Goal: Task Accomplishment & Management: Complete application form

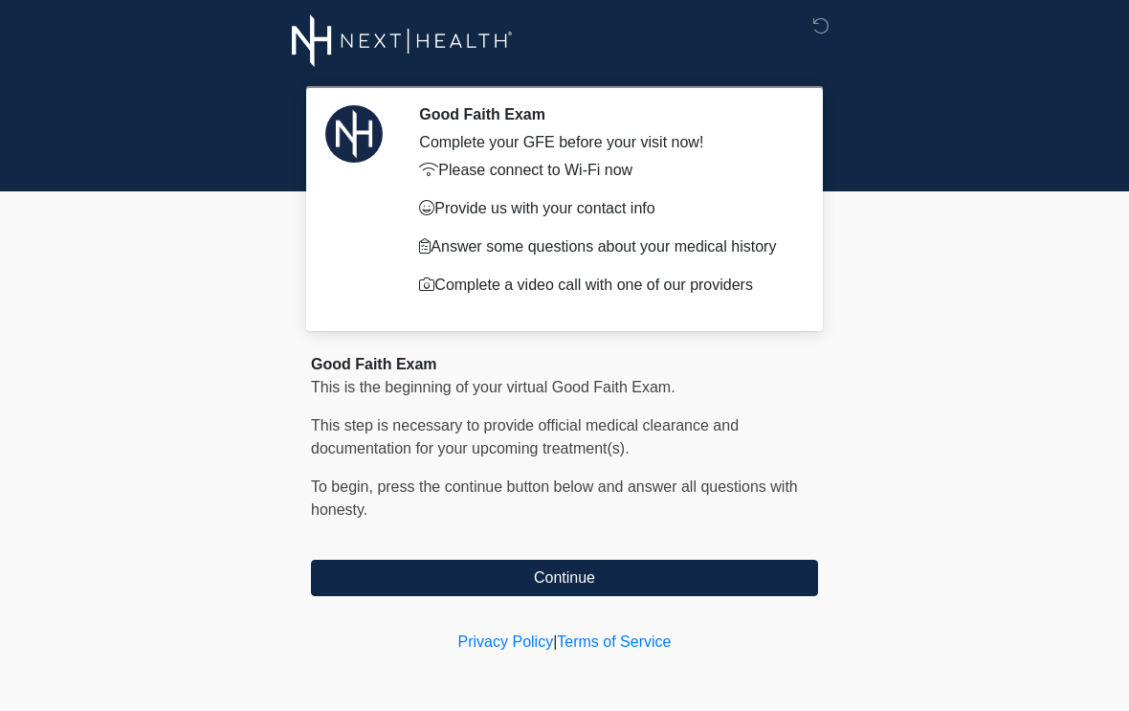
click at [593, 596] on button "Continue" at bounding box center [564, 578] width 507 height 36
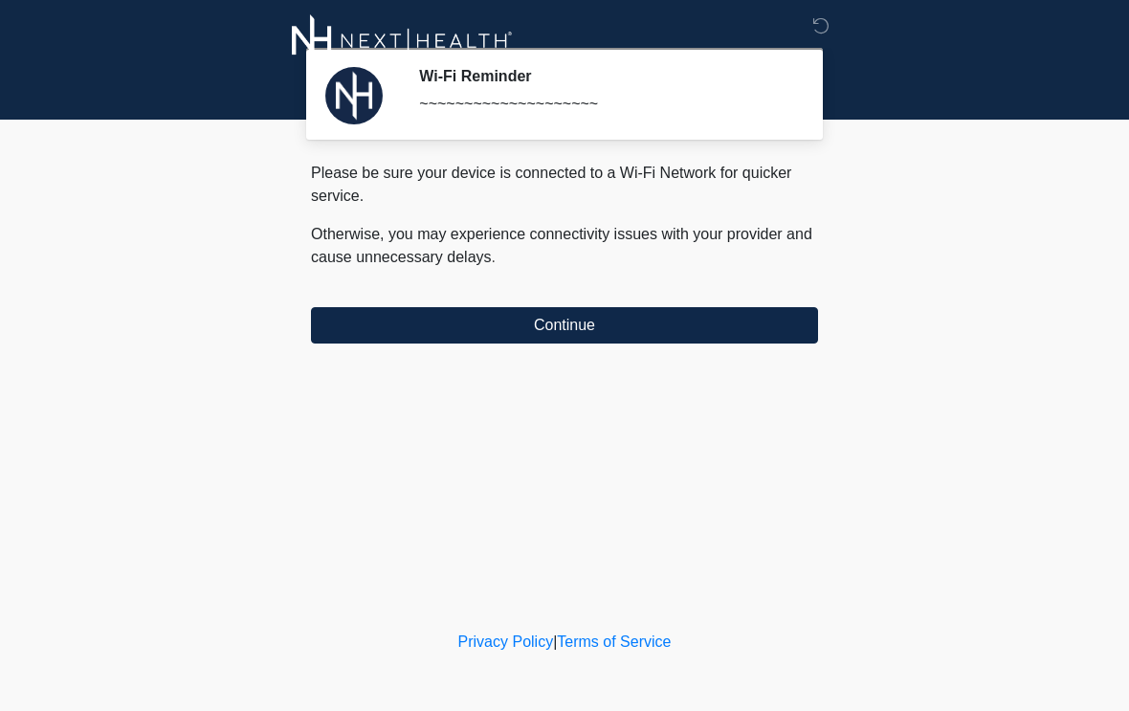
click at [596, 316] on button "Continue" at bounding box center [564, 325] width 507 height 36
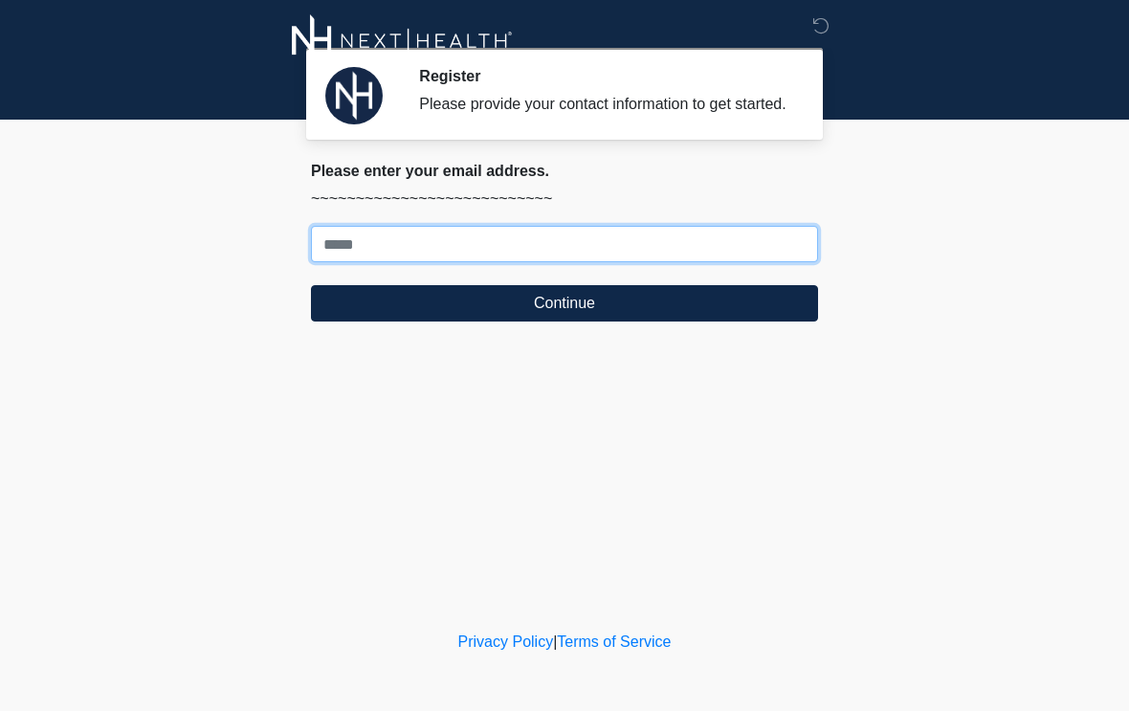
click at [480, 255] on input "Where should we email your treatment plan?" at bounding box center [564, 244] width 507 height 36
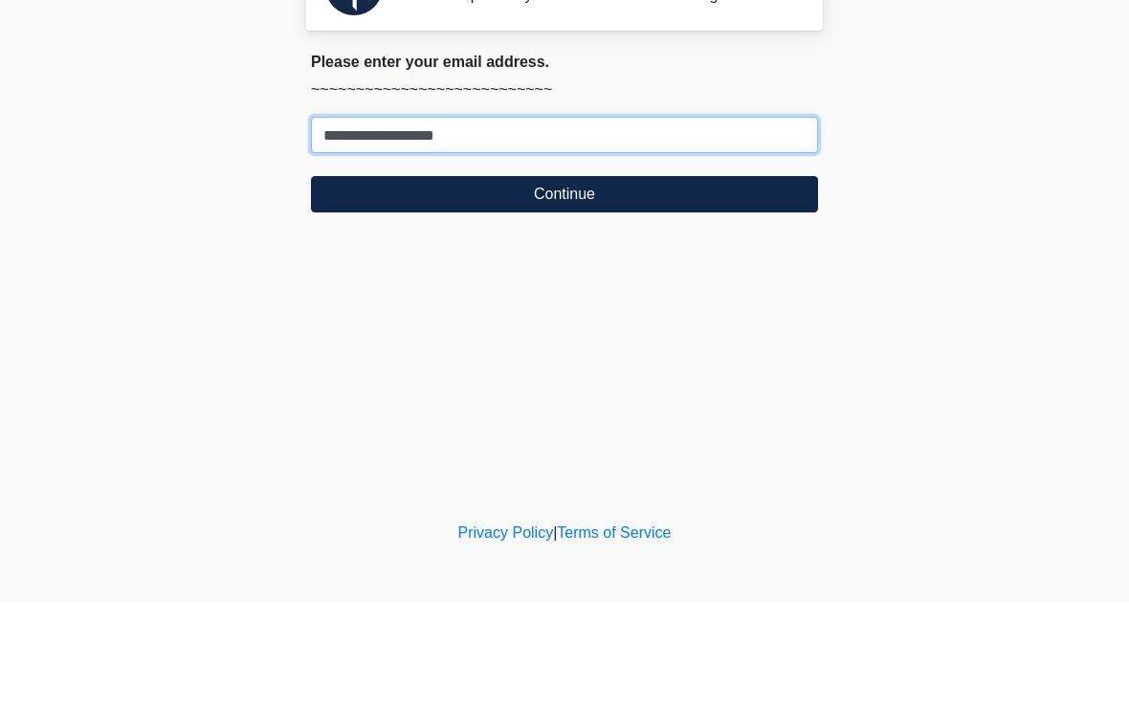
type input "**********"
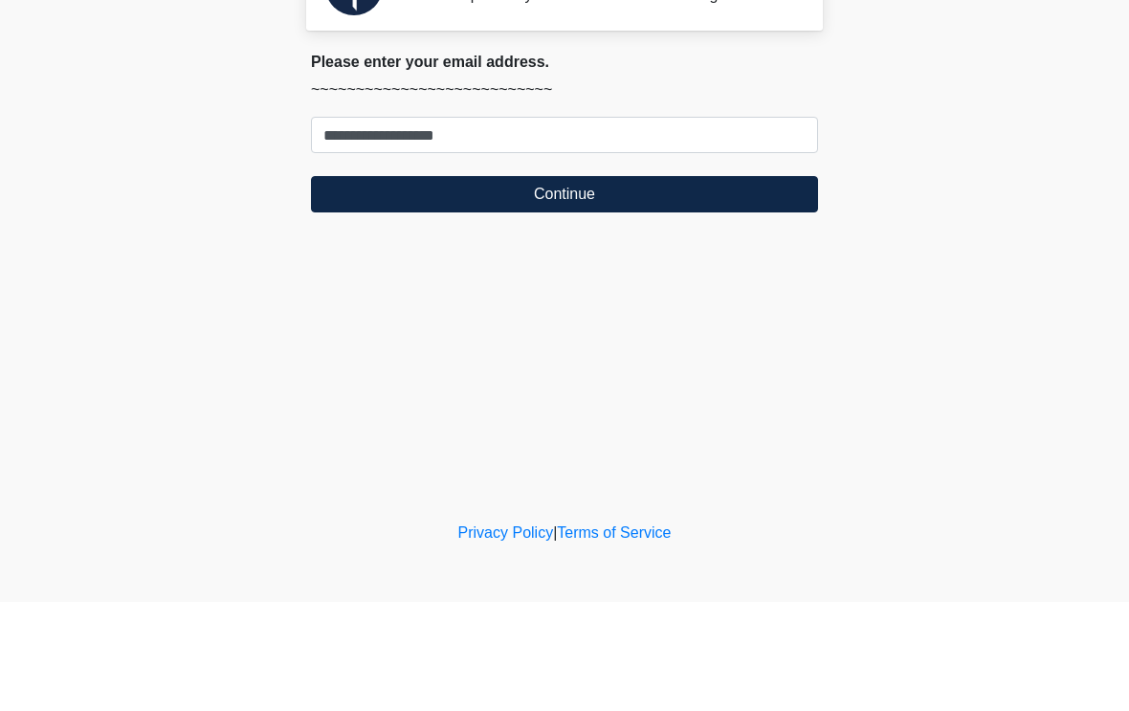
click at [563, 285] on button "Continue" at bounding box center [564, 303] width 507 height 36
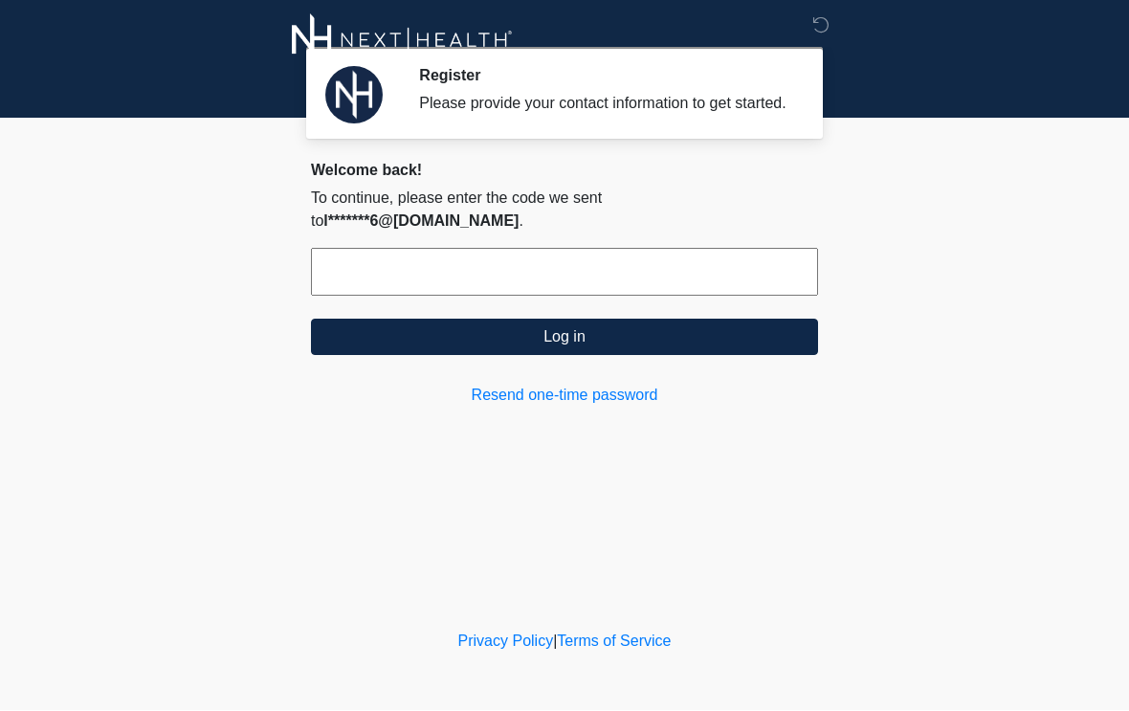
click at [593, 332] on button "Log in" at bounding box center [564, 338] width 507 height 36
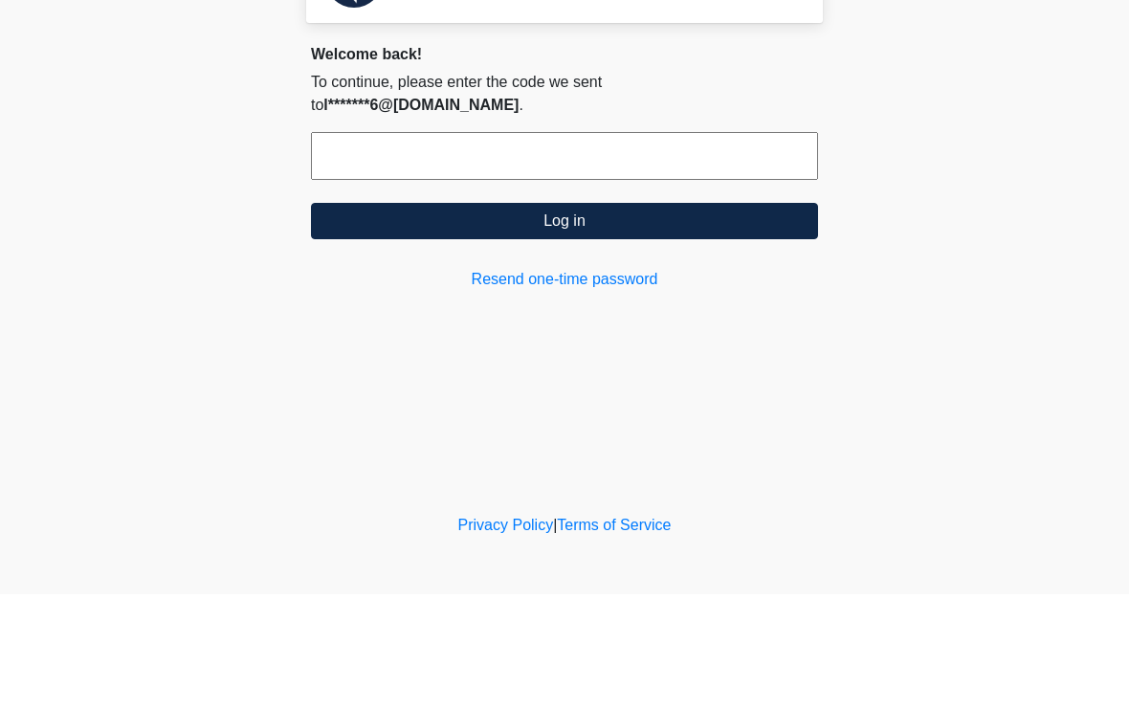
click at [585, 385] on link "Resend one-time password" at bounding box center [564, 396] width 507 height 23
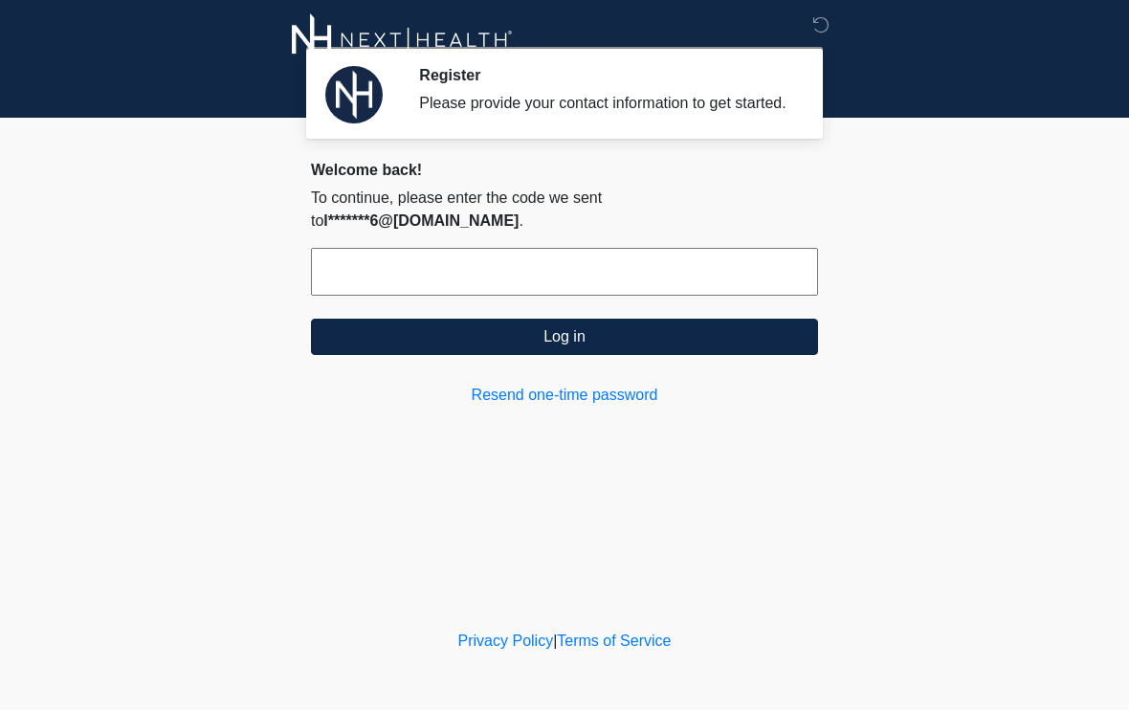
click at [452, 250] on input "text" at bounding box center [564, 273] width 507 height 48
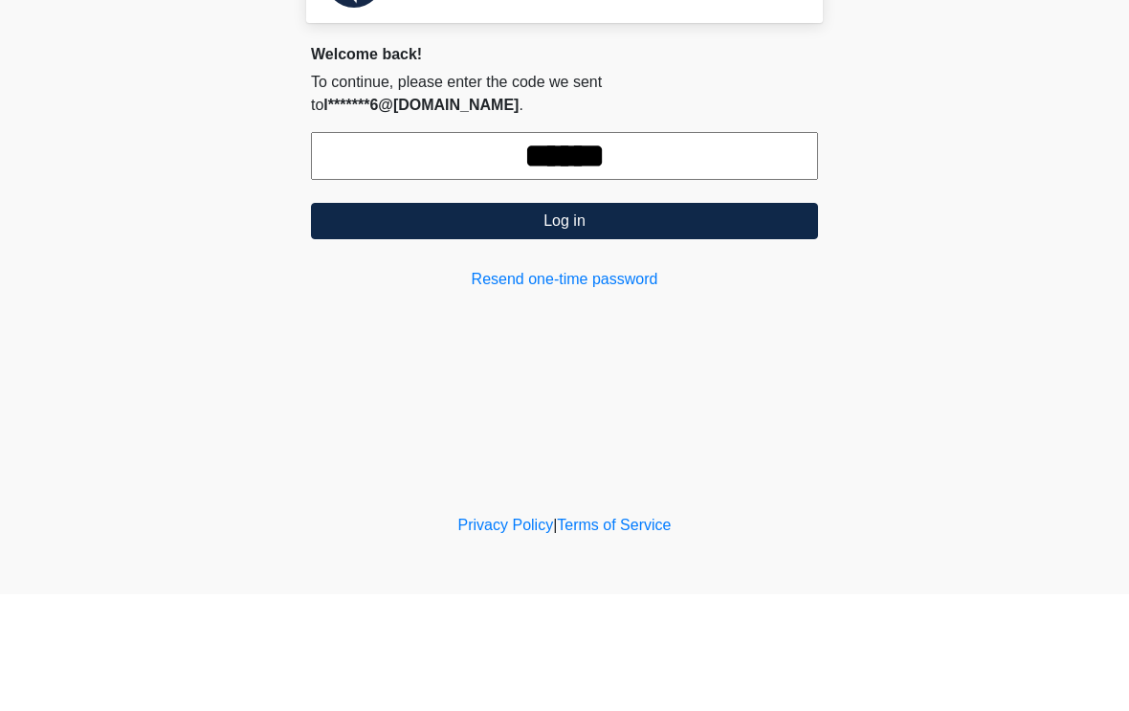
type input "******"
click at [563, 320] on button "Log in" at bounding box center [564, 338] width 507 height 36
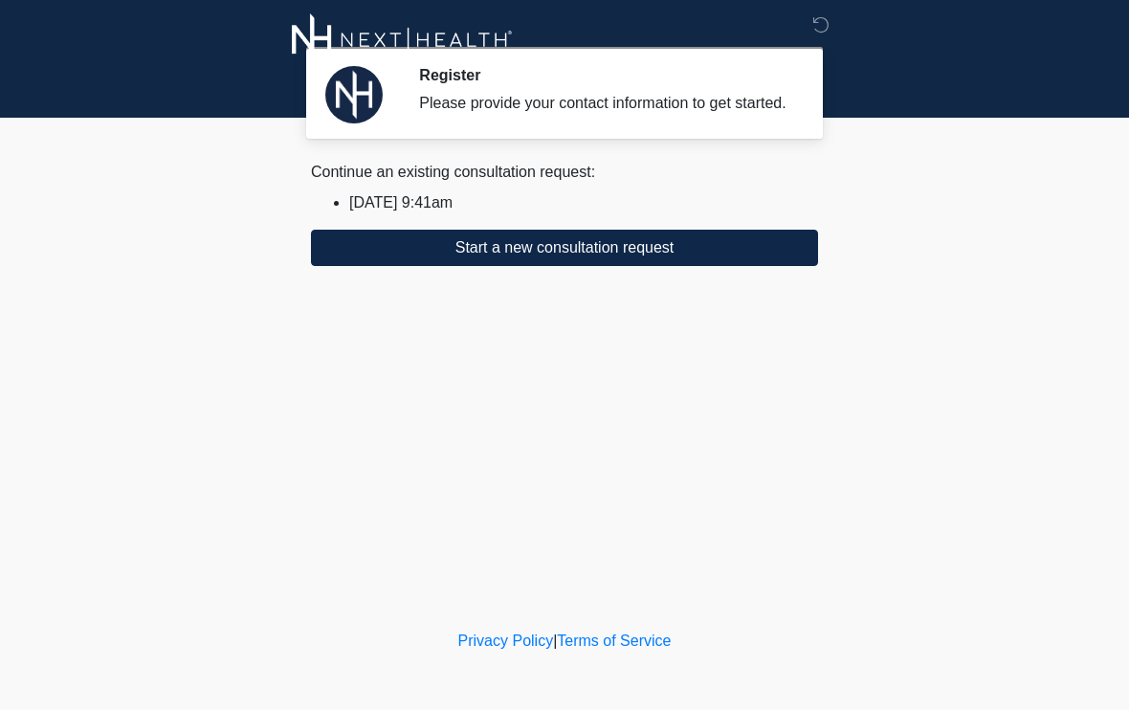
click at [553, 266] on button "Start a new consultation request" at bounding box center [564, 249] width 507 height 36
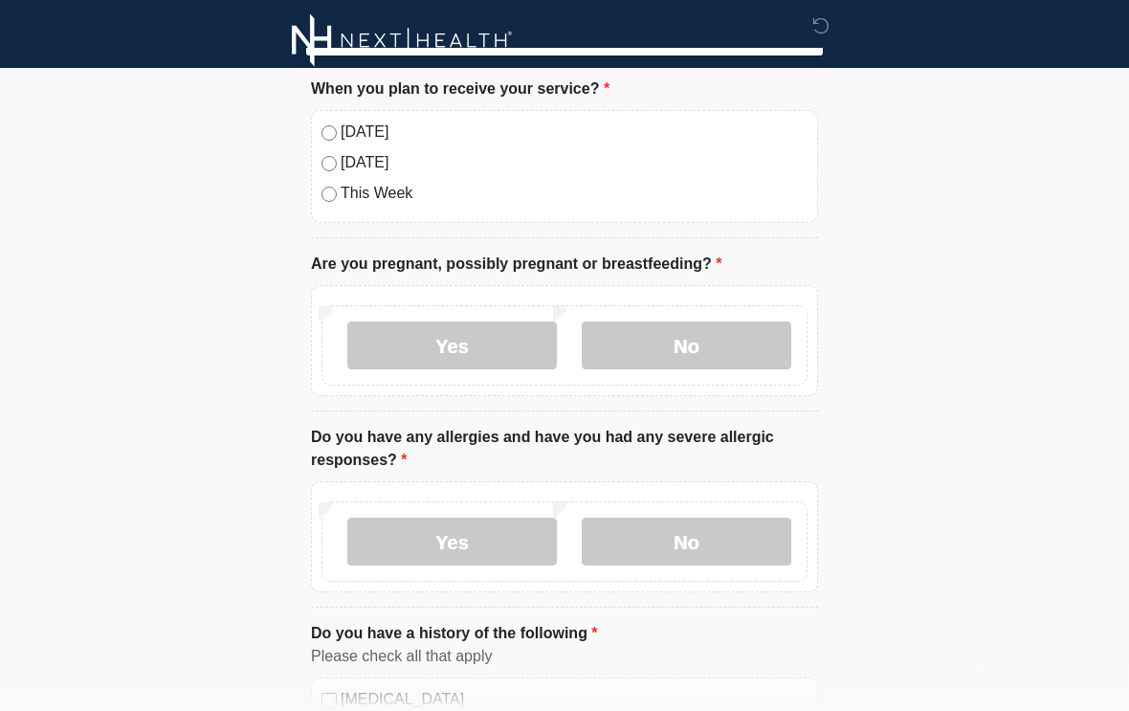
scroll to position [87, 0]
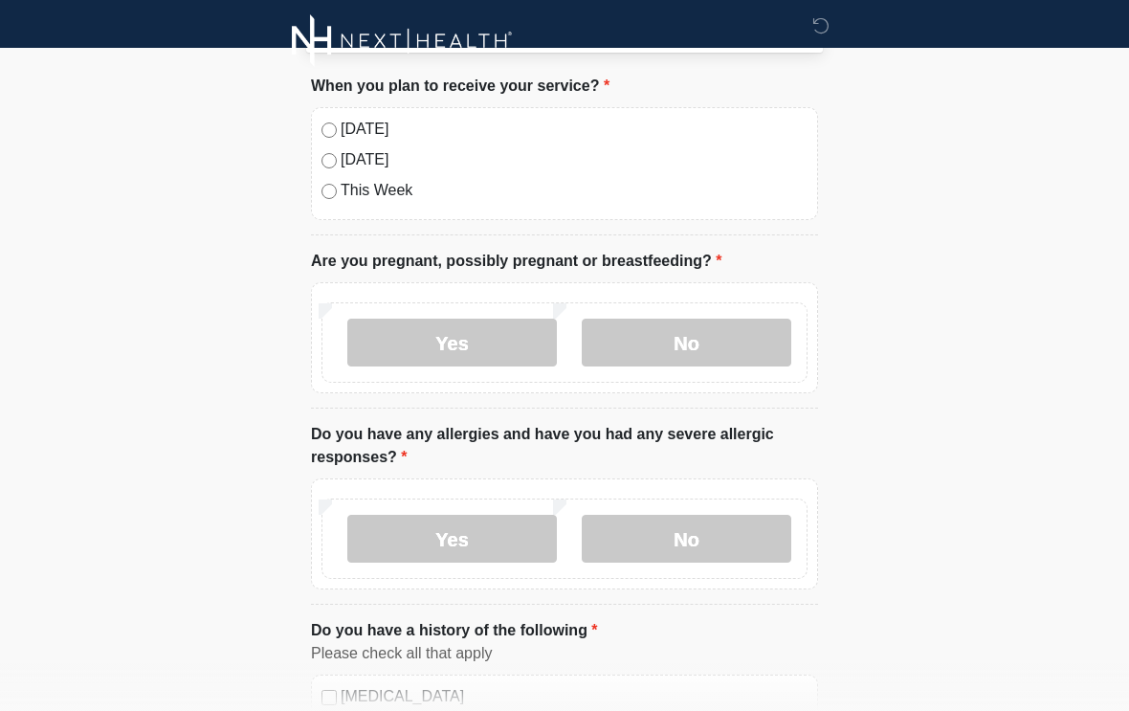
click at [716, 336] on label "No" at bounding box center [687, 343] width 210 height 48
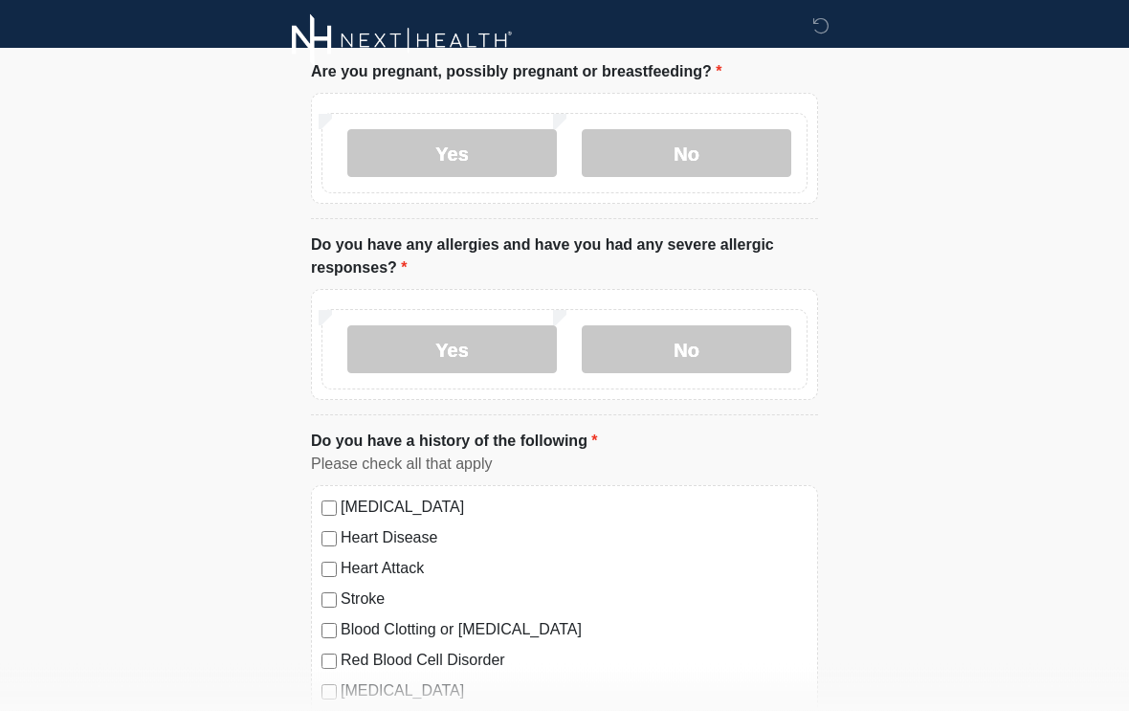
click at [695, 364] on label "No" at bounding box center [687, 350] width 210 height 48
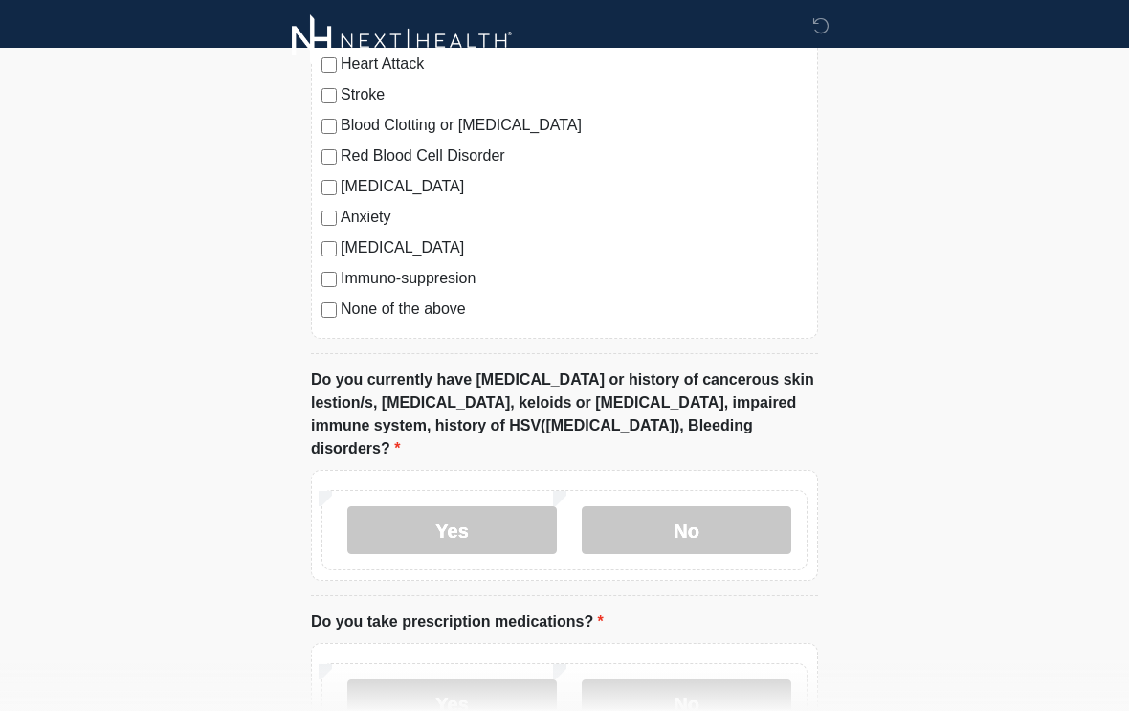
scroll to position [786, 0]
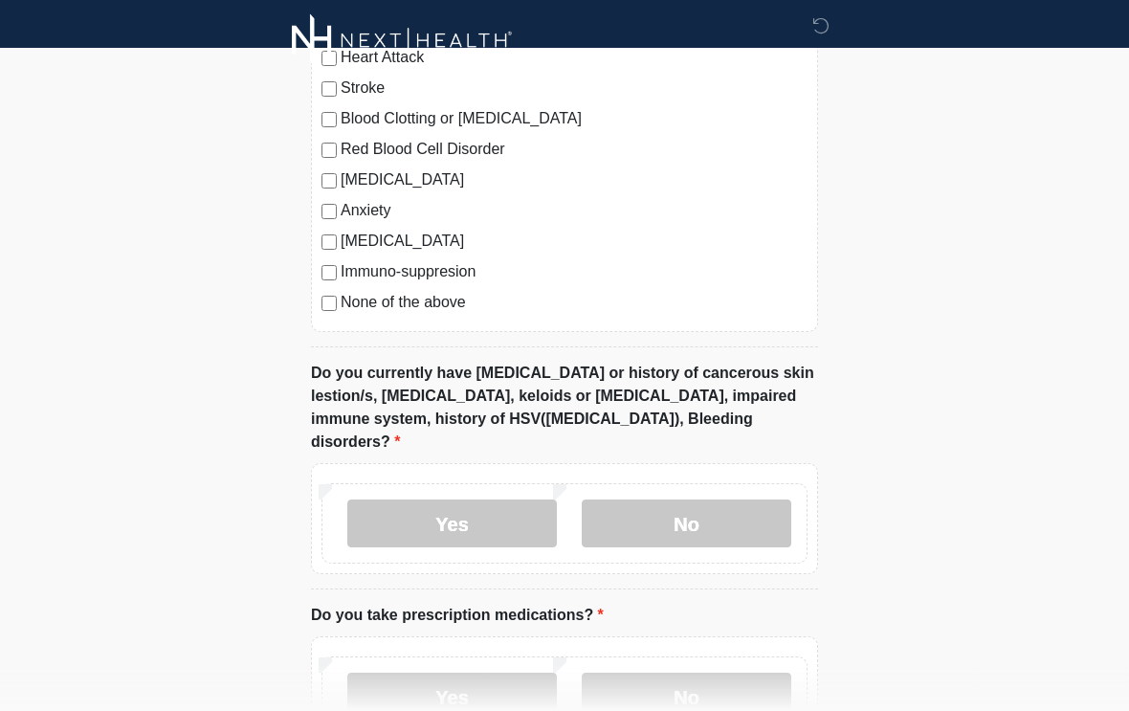
click at [674, 500] on label "No" at bounding box center [687, 524] width 210 height 48
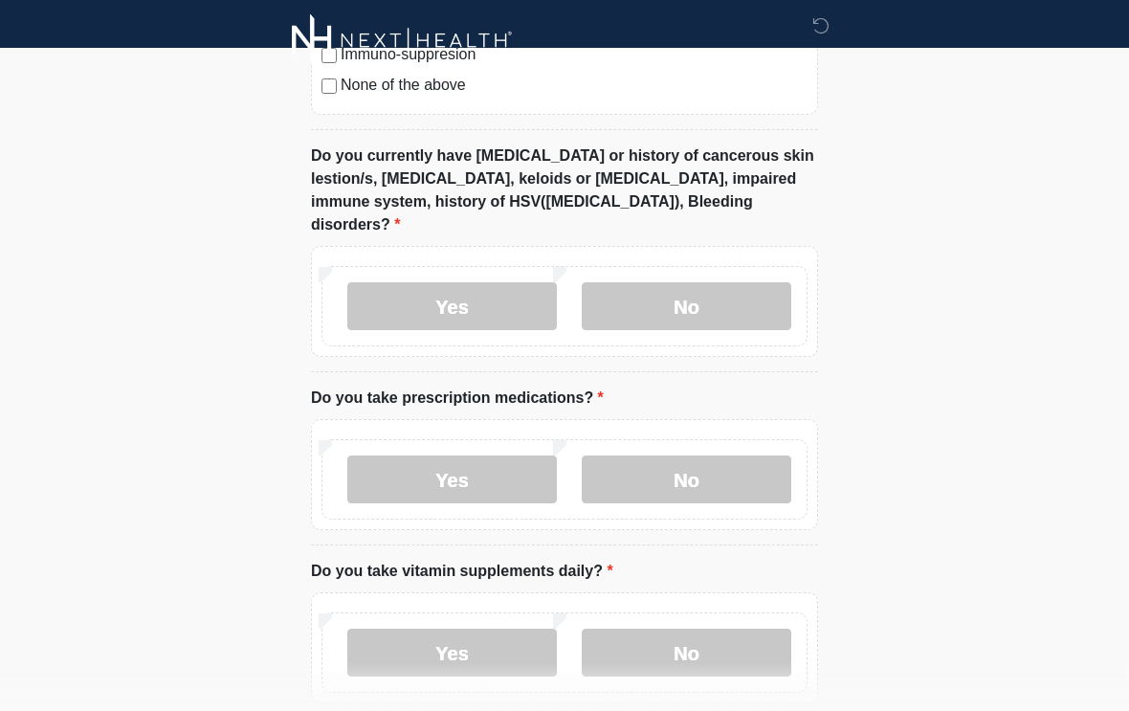
click at [477, 473] on label "Yes" at bounding box center [452, 480] width 210 height 48
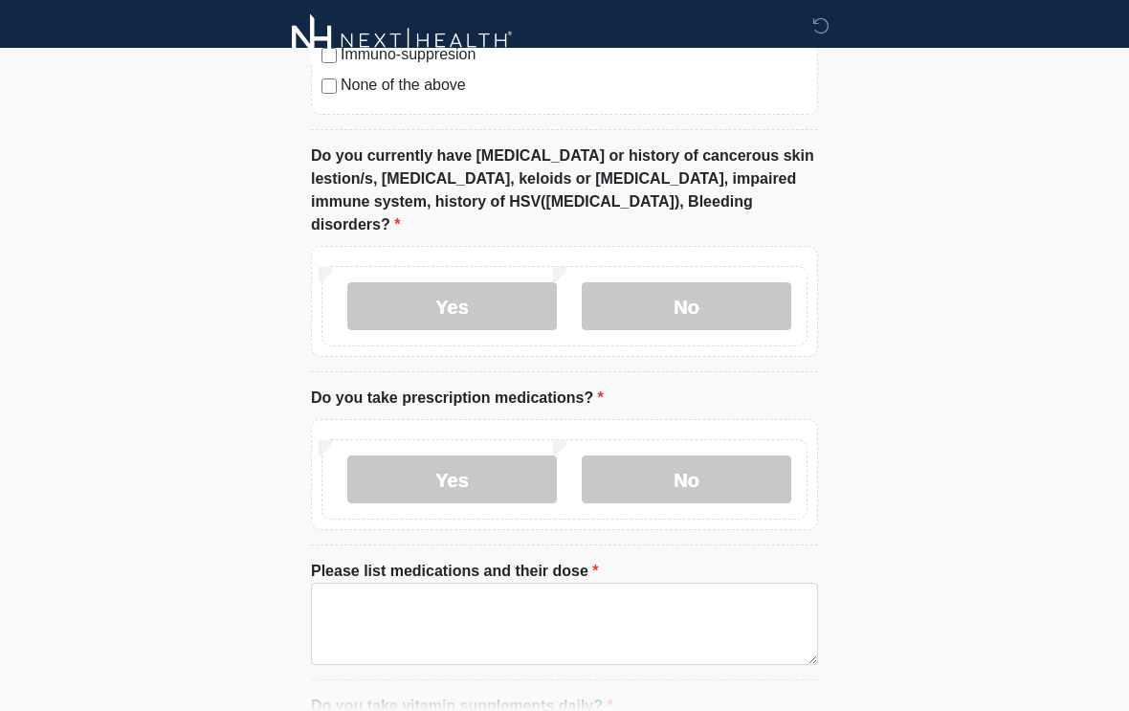
scroll to position [1004, 0]
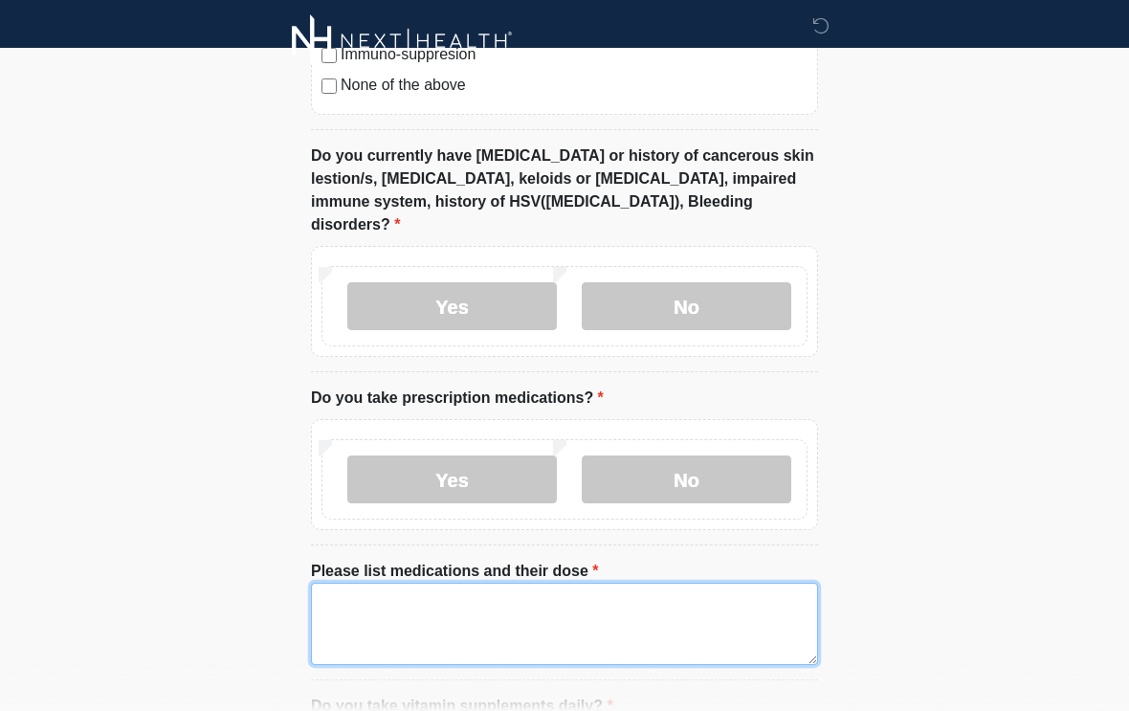
click at [408, 590] on textarea "Please list medications and their dose" at bounding box center [564, 624] width 507 height 82
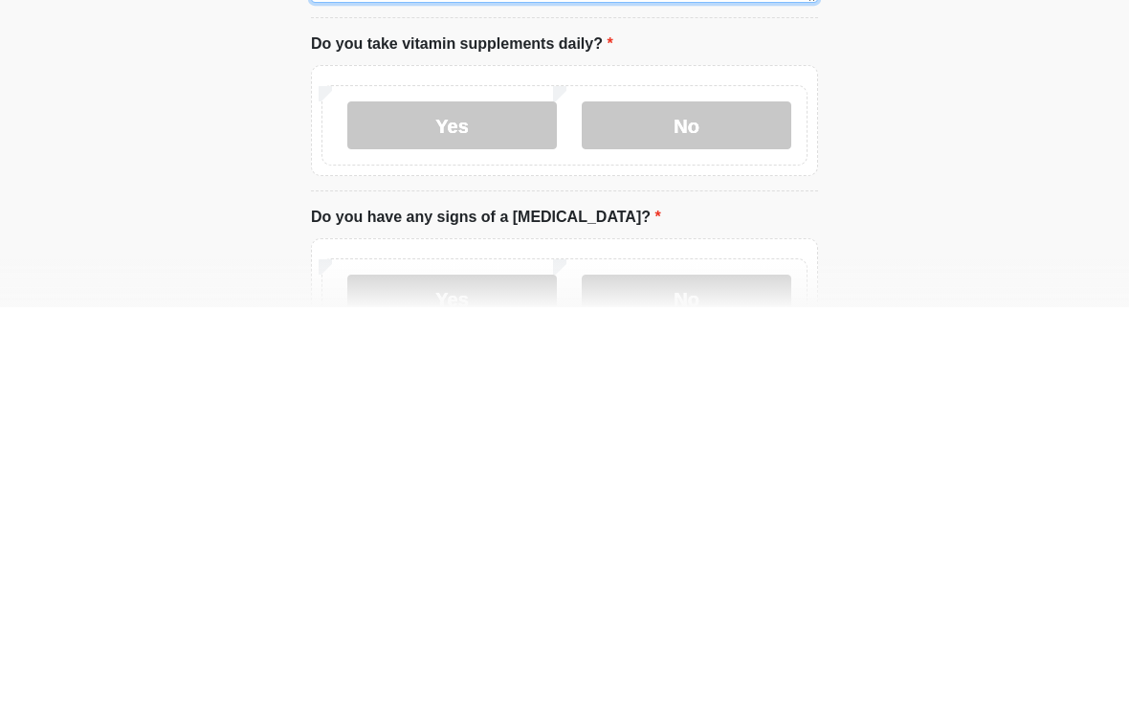
scroll to position [1281, 0]
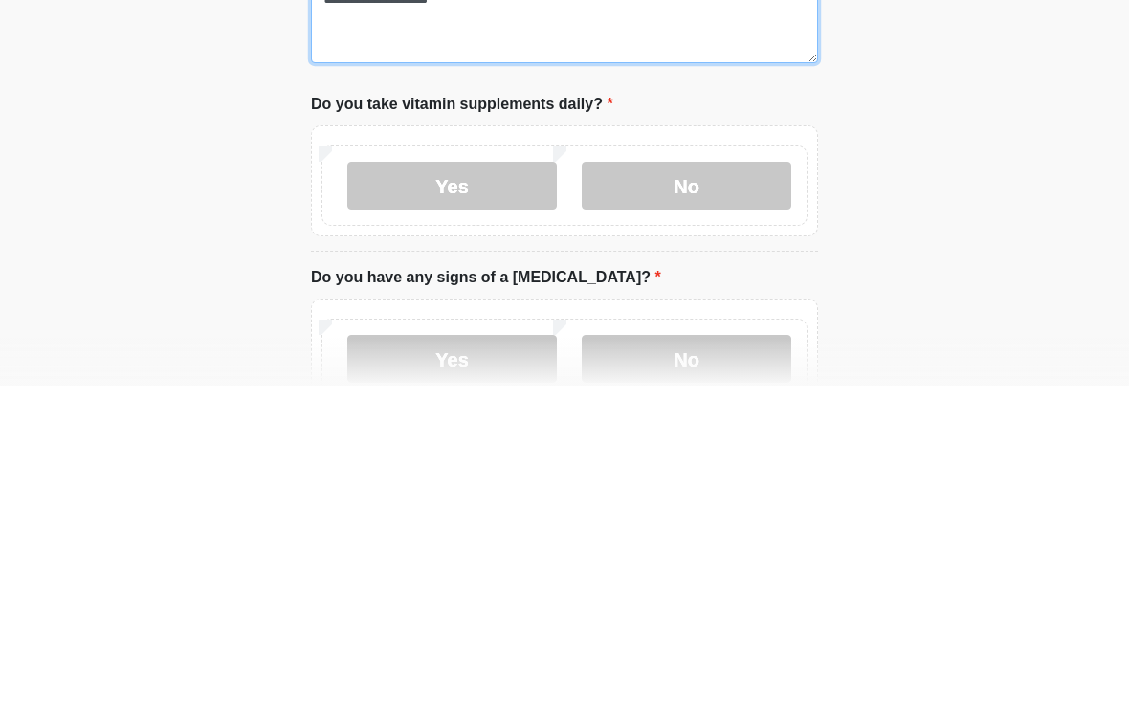
type textarea "**********"
click at [681, 487] on label "No" at bounding box center [687, 511] width 210 height 48
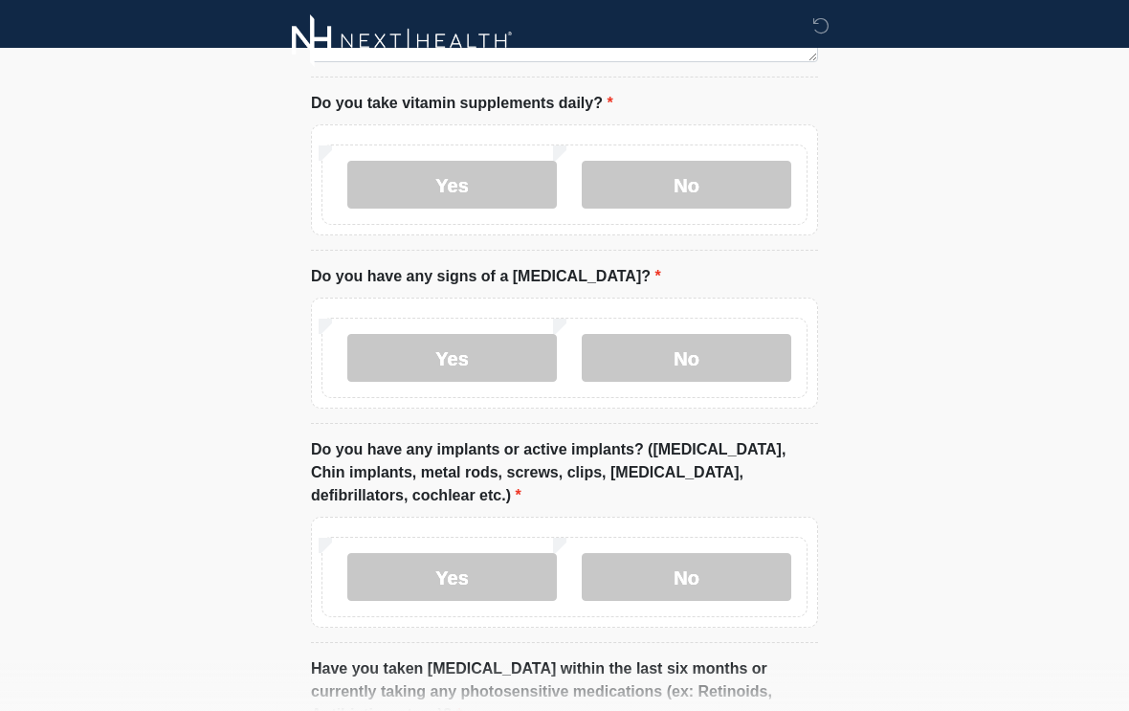
click at [676, 334] on label "No" at bounding box center [687, 358] width 210 height 48
click at [655, 561] on label "No" at bounding box center [687, 577] width 210 height 48
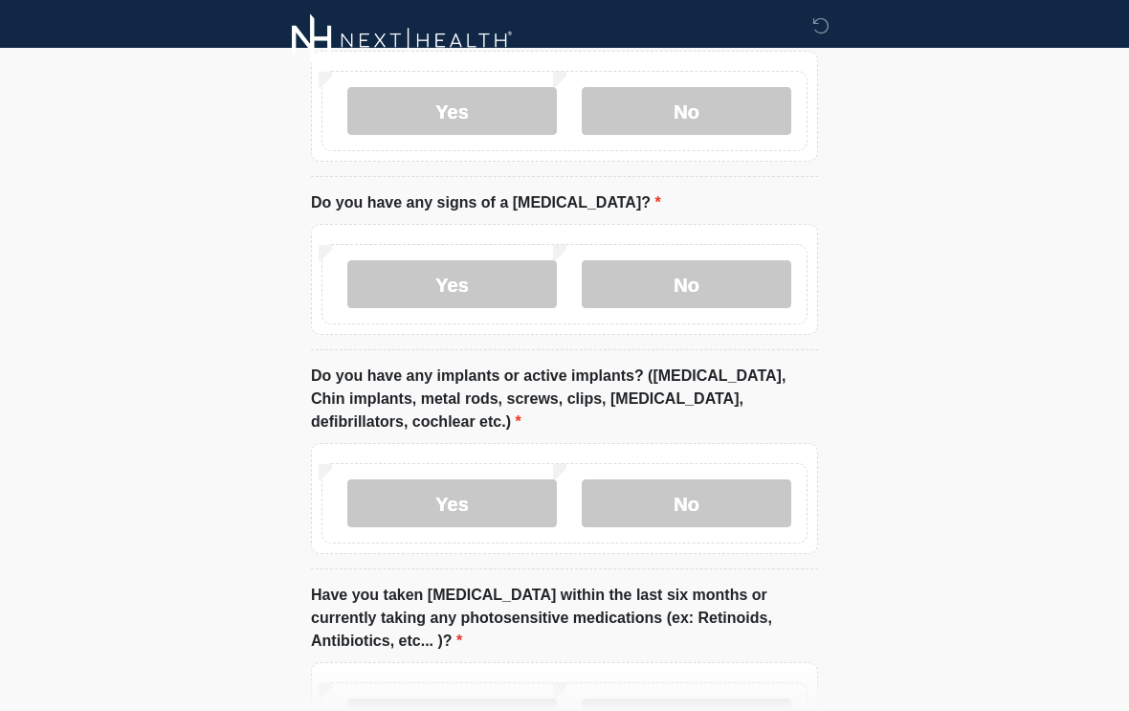
scroll to position [1854, 0]
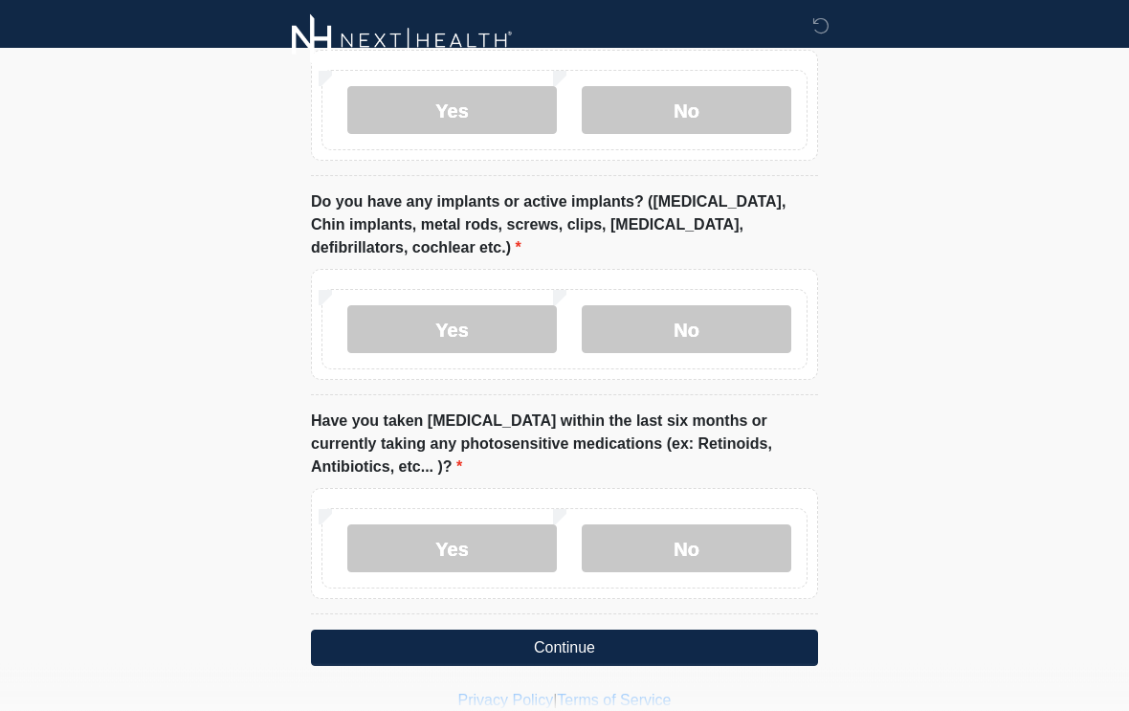
click at [704, 542] on label "No" at bounding box center [687, 549] width 210 height 48
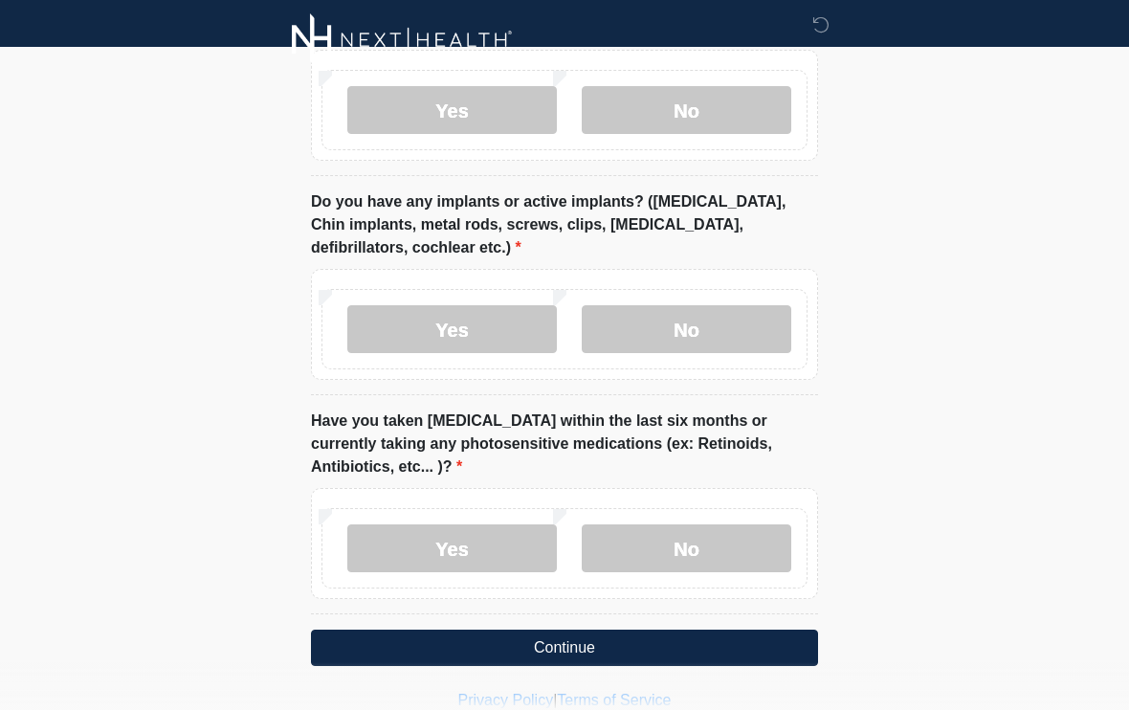
click at [672, 525] on label "No" at bounding box center [687, 549] width 210 height 48
click at [544, 630] on button "Continue" at bounding box center [564, 648] width 507 height 36
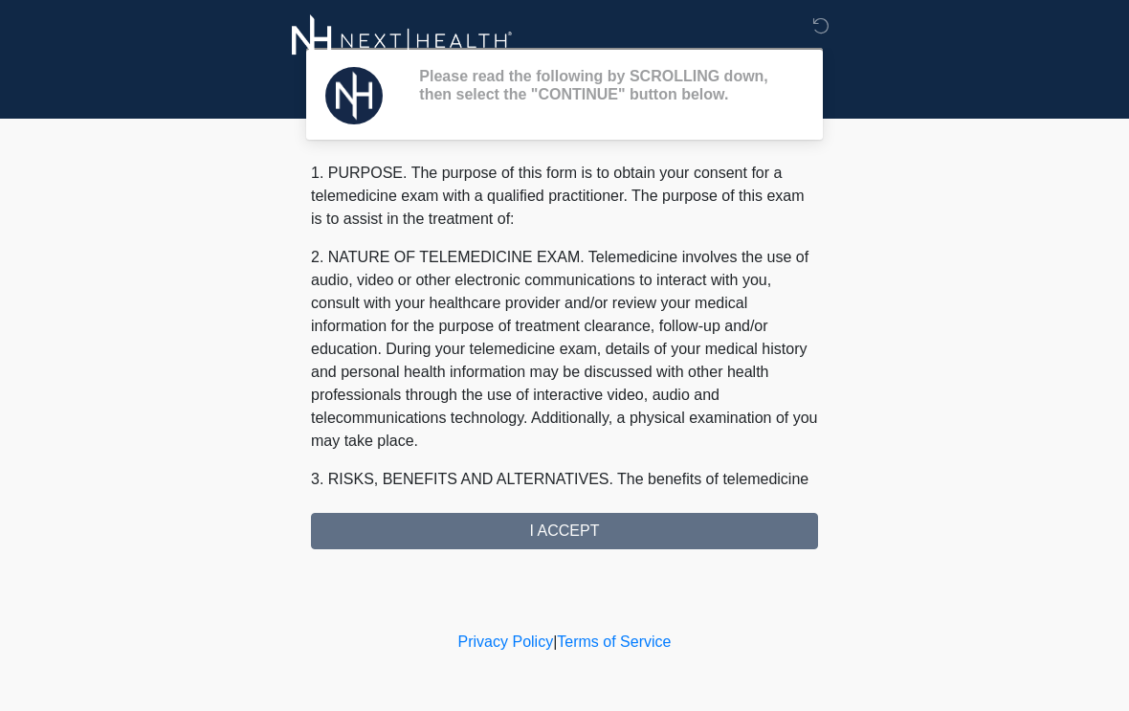
scroll to position [0, 0]
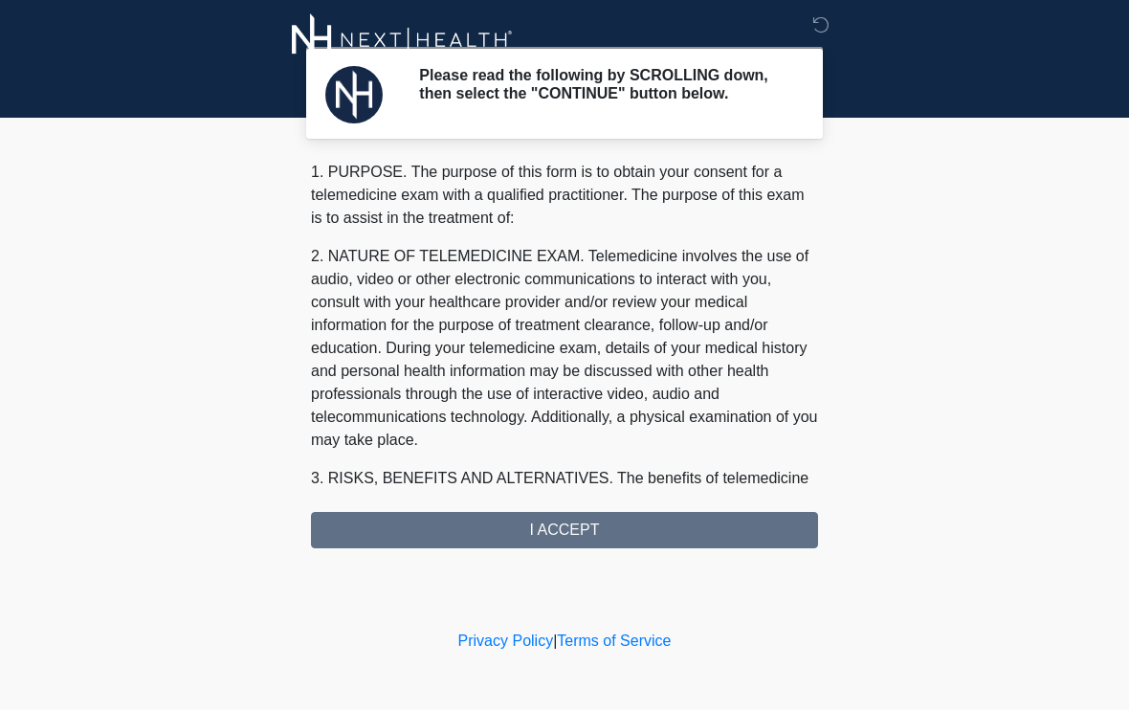
click at [563, 531] on div "1. PURPOSE. The purpose of this form is to obtain your consent for a telemedici…" at bounding box center [564, 355] width 507 height 387
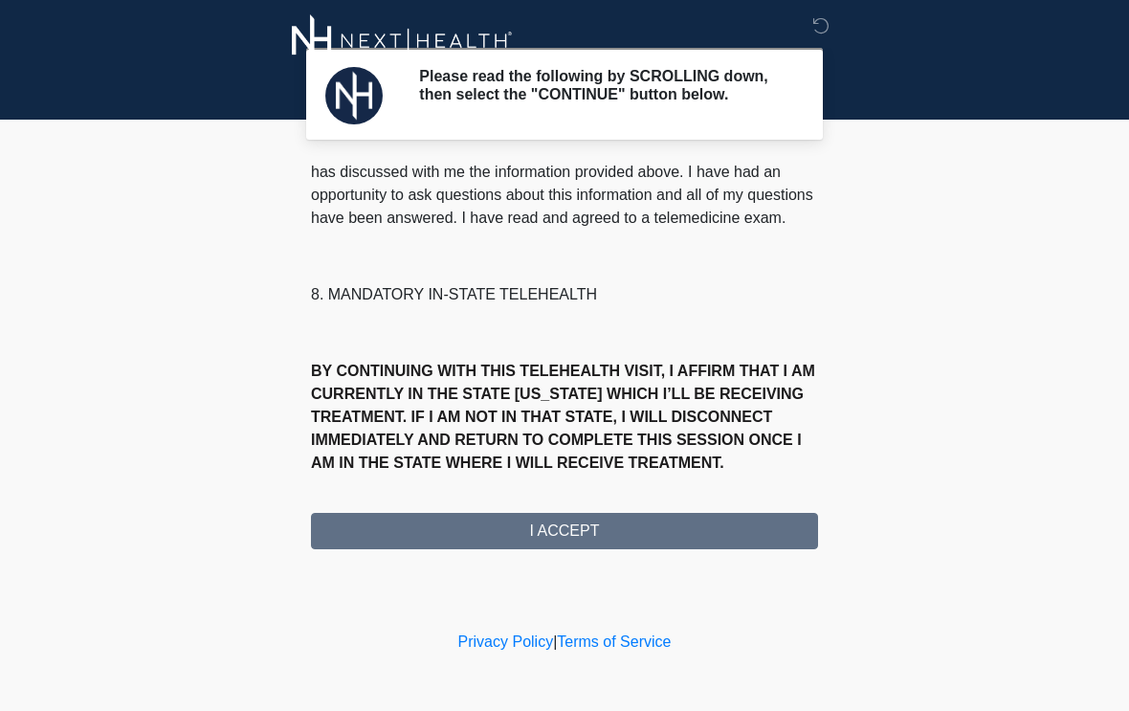
scroll to position [919, 0]
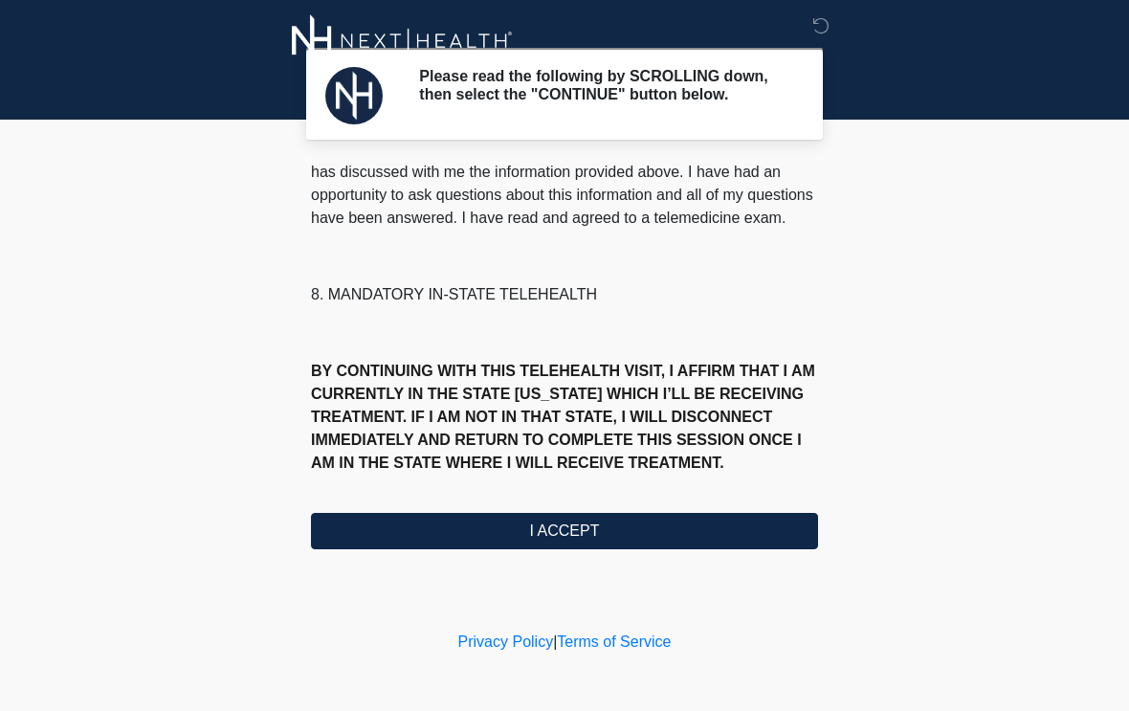
click at [519, 545] on button "I ACCEPT" at bounding box center [564, 531] width 507 height 36
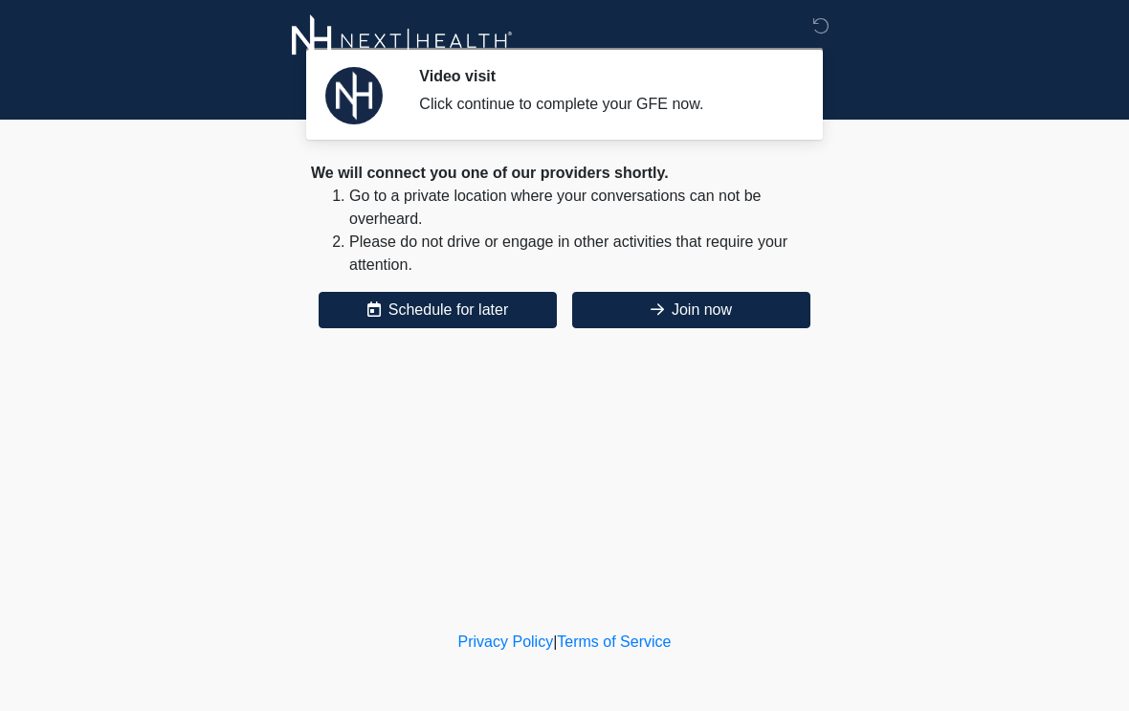
click at [715, 310] on button "Join now" at bounding box center [691, 310] width 238 height 36
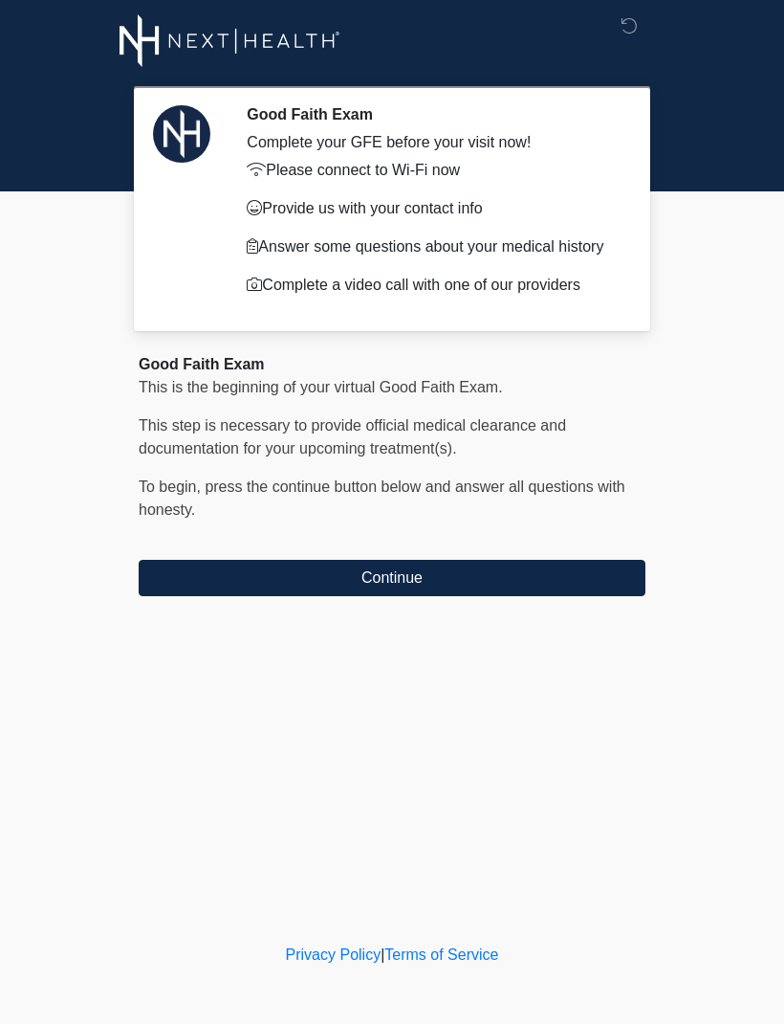
click at [527, 596] on button "Continue" at bounding box center [392, 578] width 507 height 36
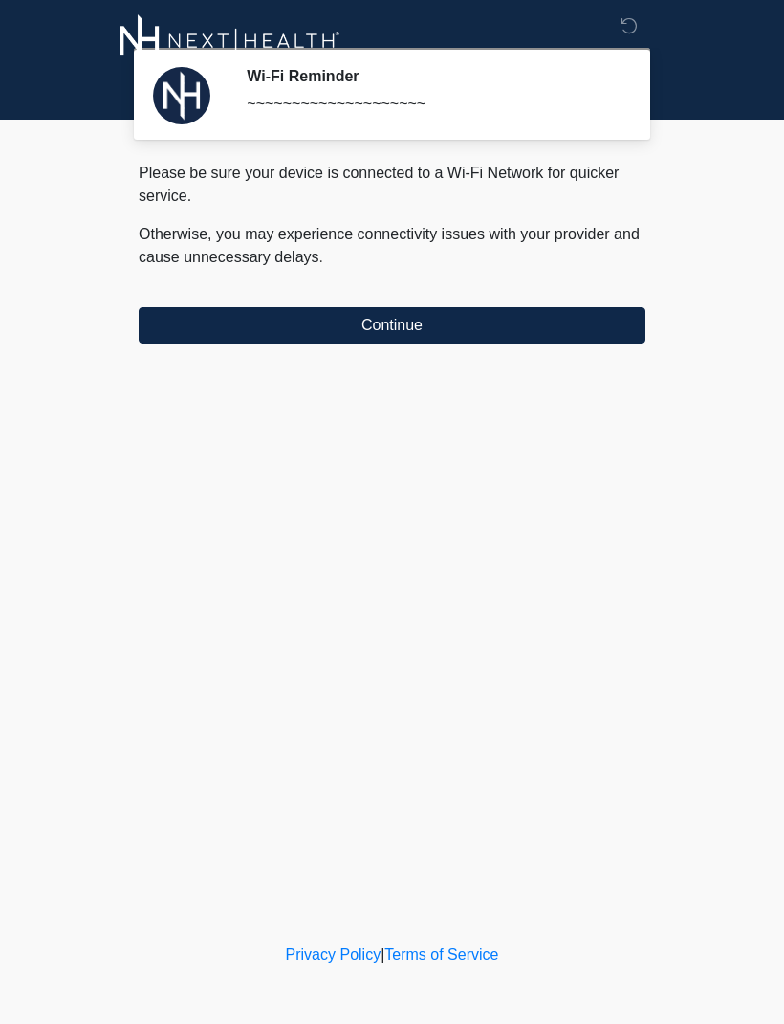
click at [553, 327] on button "Continue" at bounding box center [392, 325] width 507 height 36
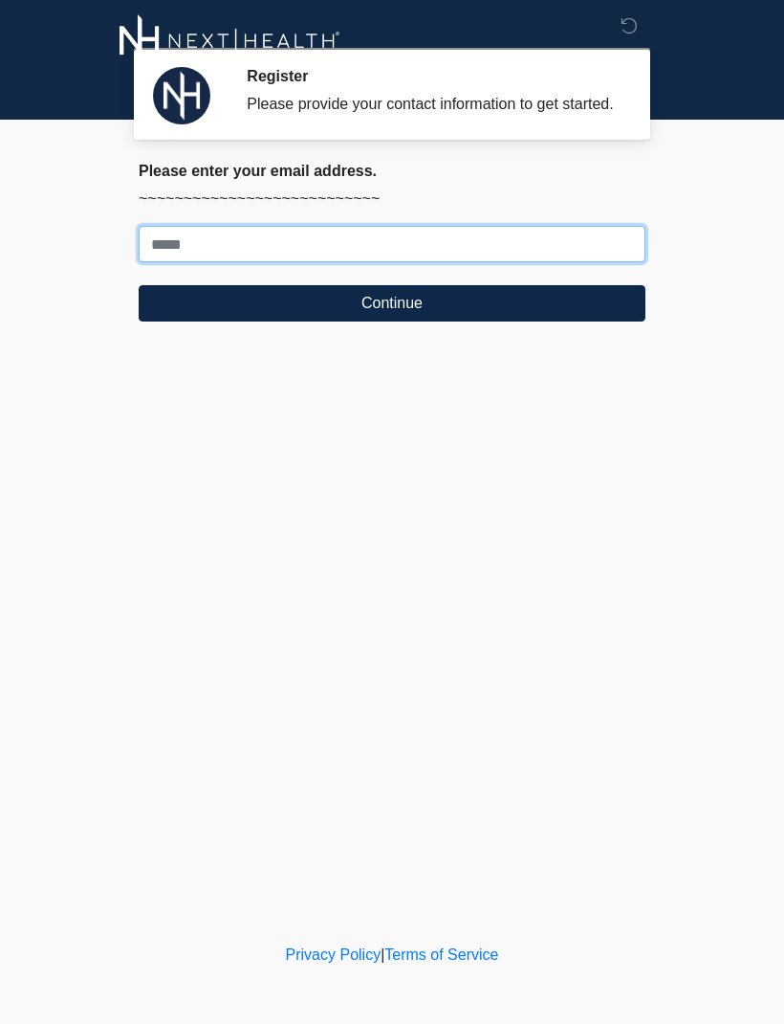
click at [438, 262] on input "Where should we email your treatment plan?" at bounding box center [392, 244] width 507 height 36
type input "**********"
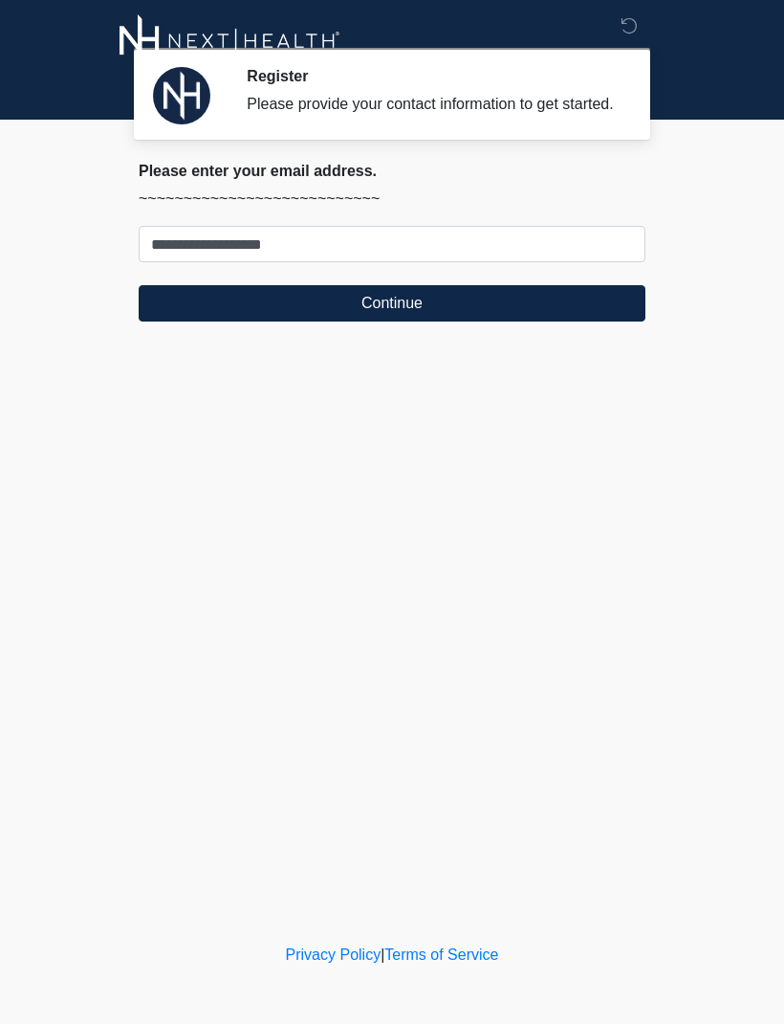
click at [486, 321] on button "Continue" at bounding box center [392, 303] width 507 height 36
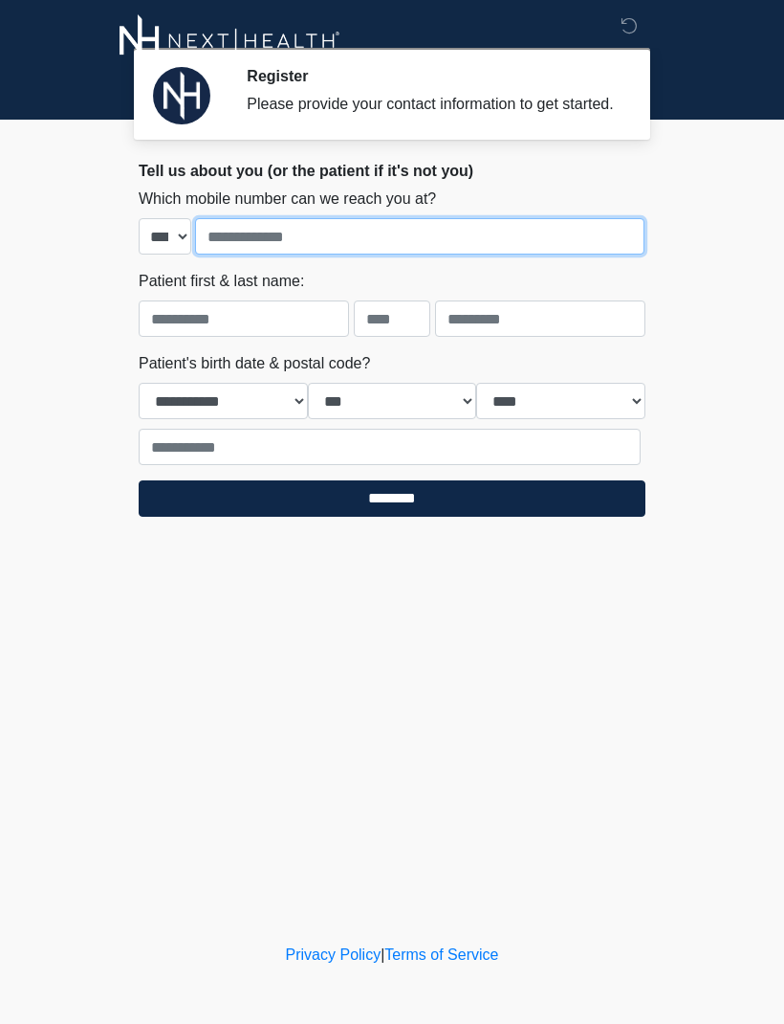
click at [408, 254] on input "tel" at bounding box center [420, 236] width 450 height 36
type input "**********"
